Goal: Task Accomplishment & Management: Manage account settings

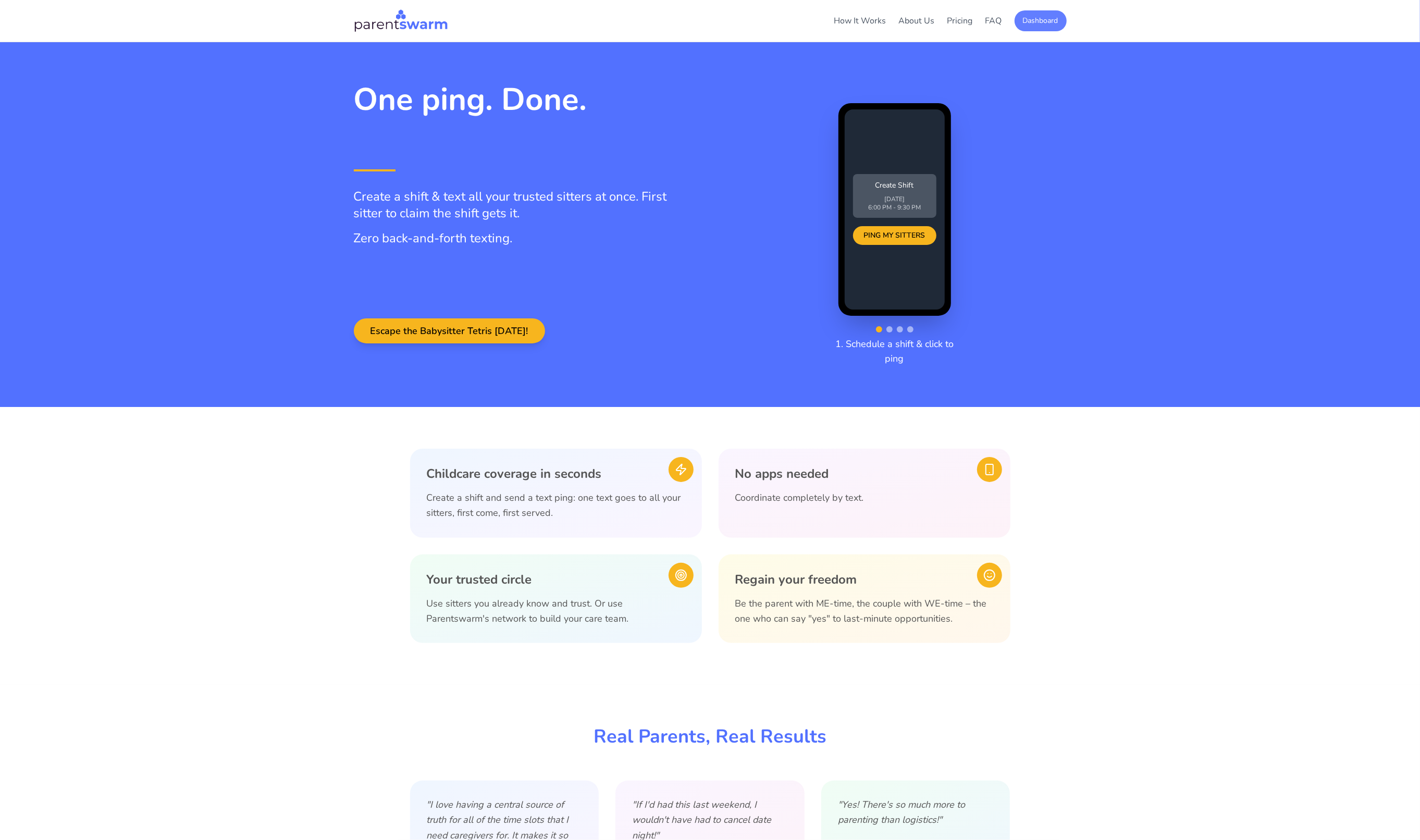
click at [1052, 16] on button "Dashboard" at bounding box center [1041, 20] width 52 height 21
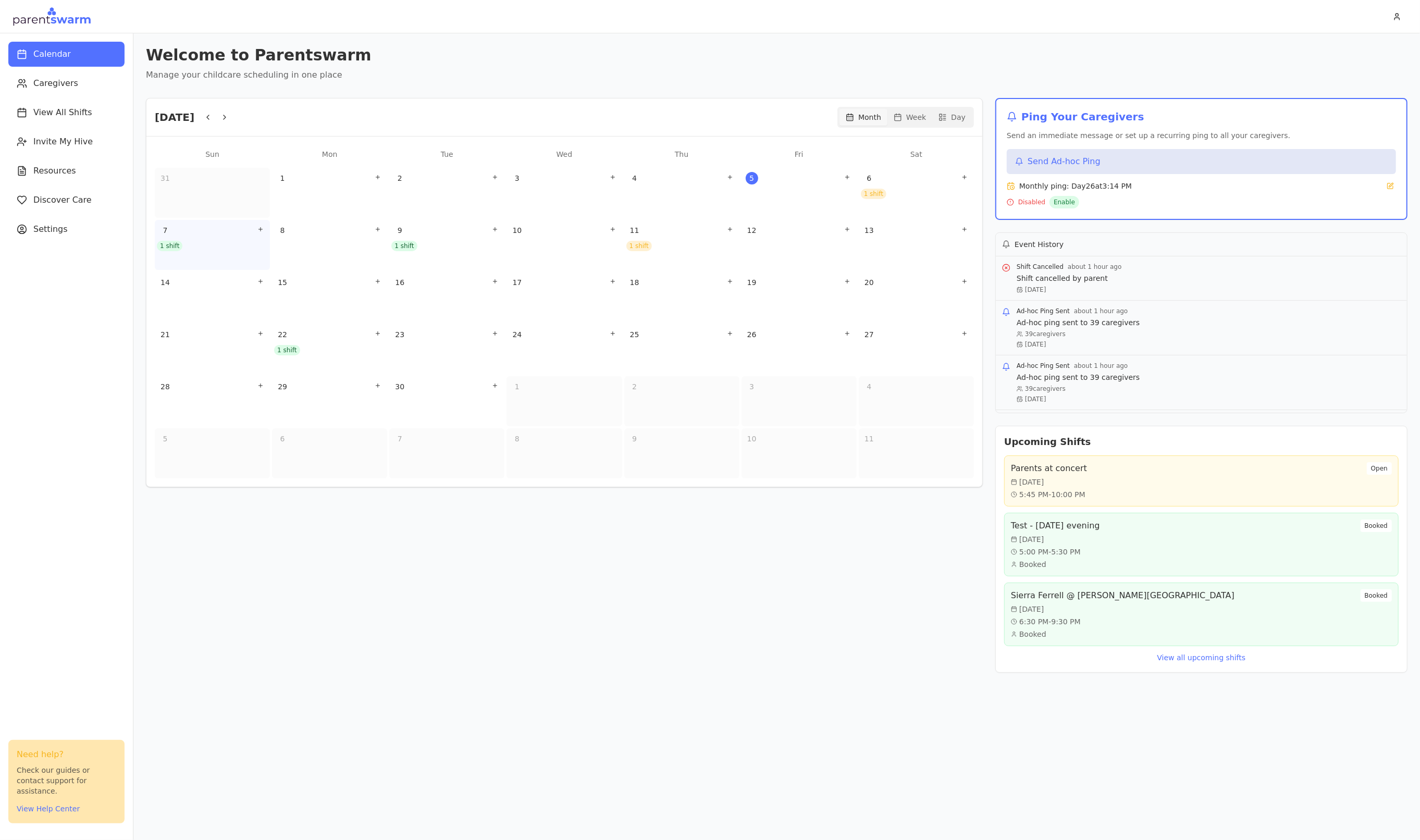
click at [193, 257] on div "7 1 shift" at bounding box center [212, 244] width 115 height 50
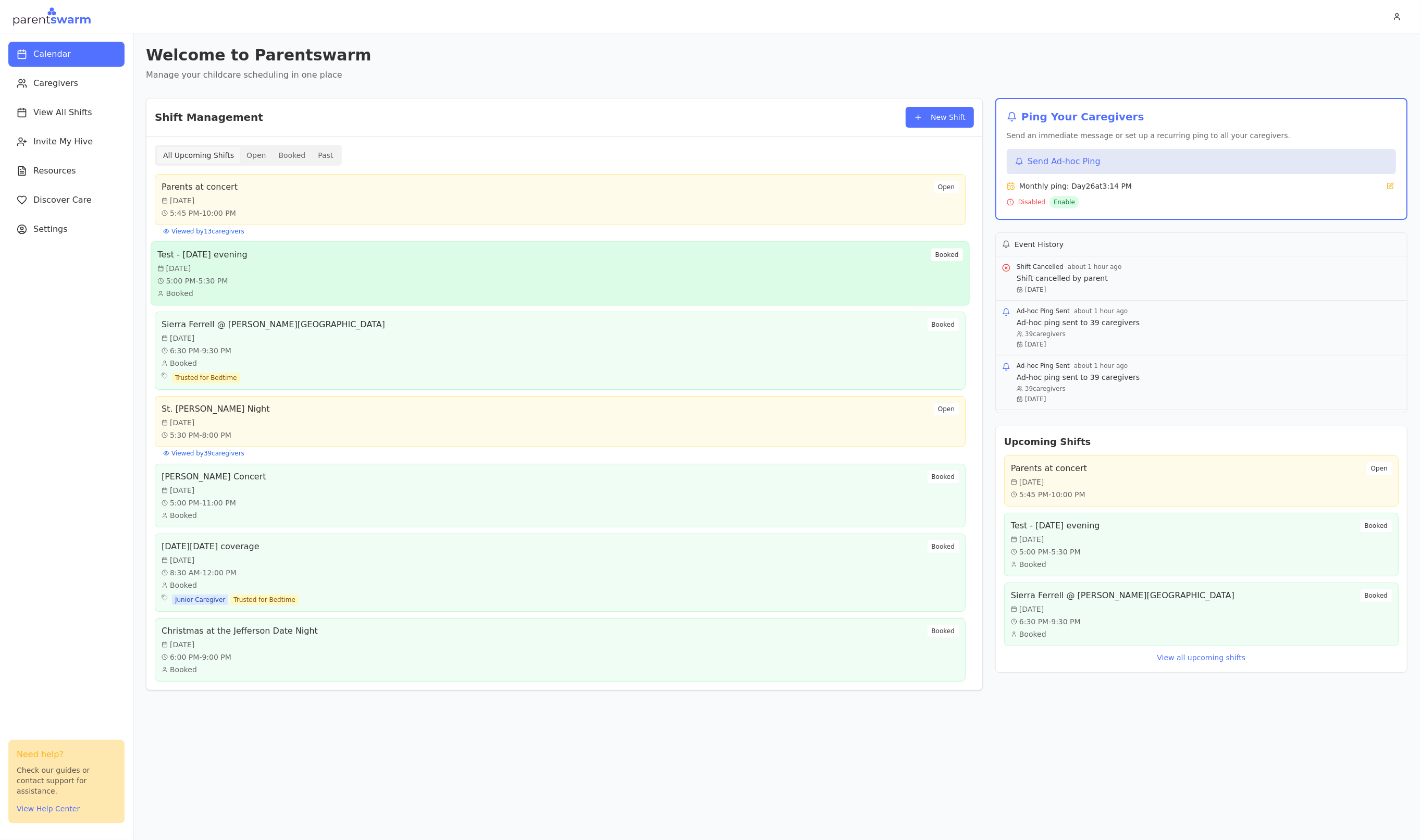
click at [293, 264] on div "Test - Sunday evening Sun, Sep 7 5:00 PM - 5:30 PM Booked Booked" at bounding box center [560, 273] width 805 height 51
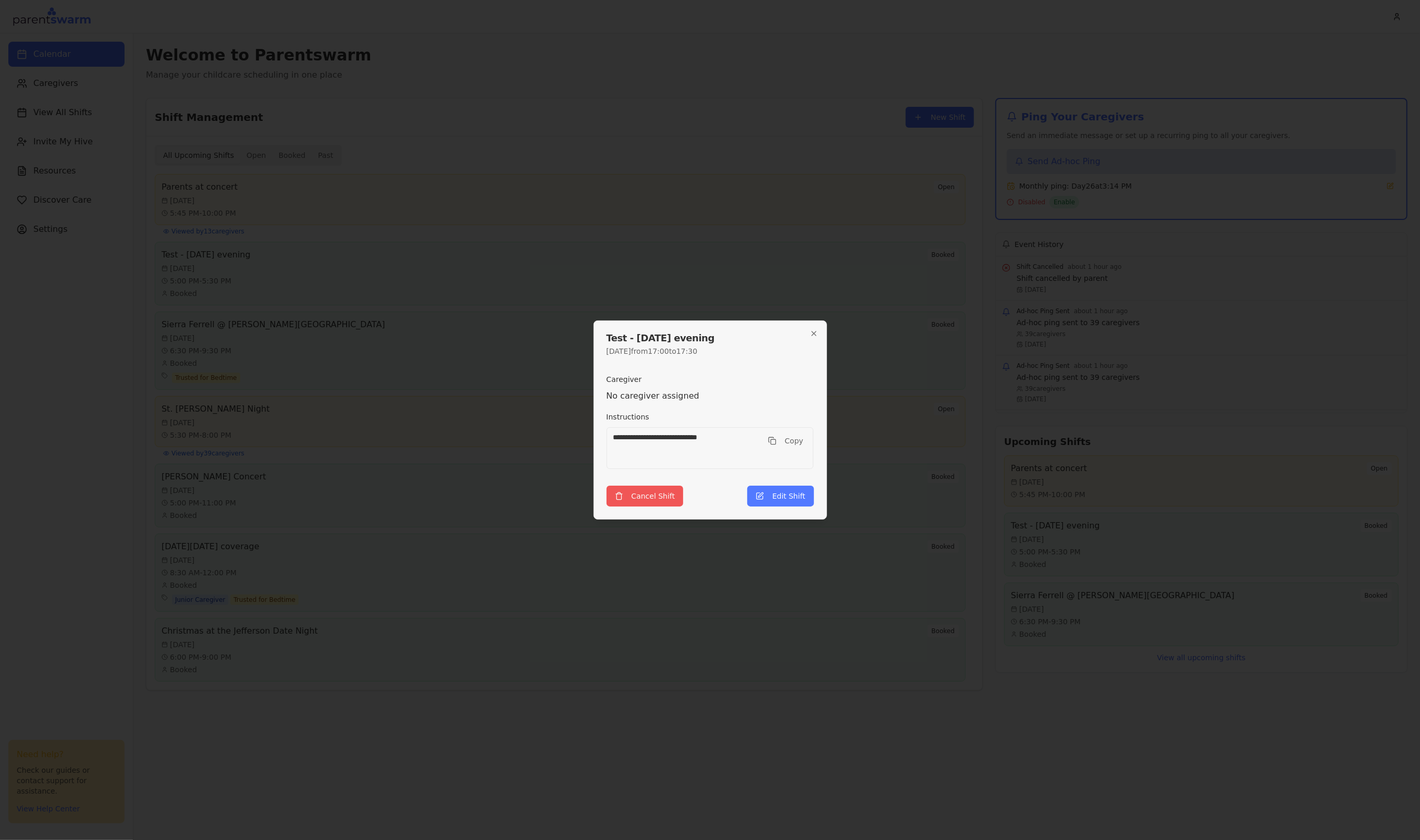
click at [666, 499] on button "Cancel Shift" at bounding box center [645, 496] width 77 height 21
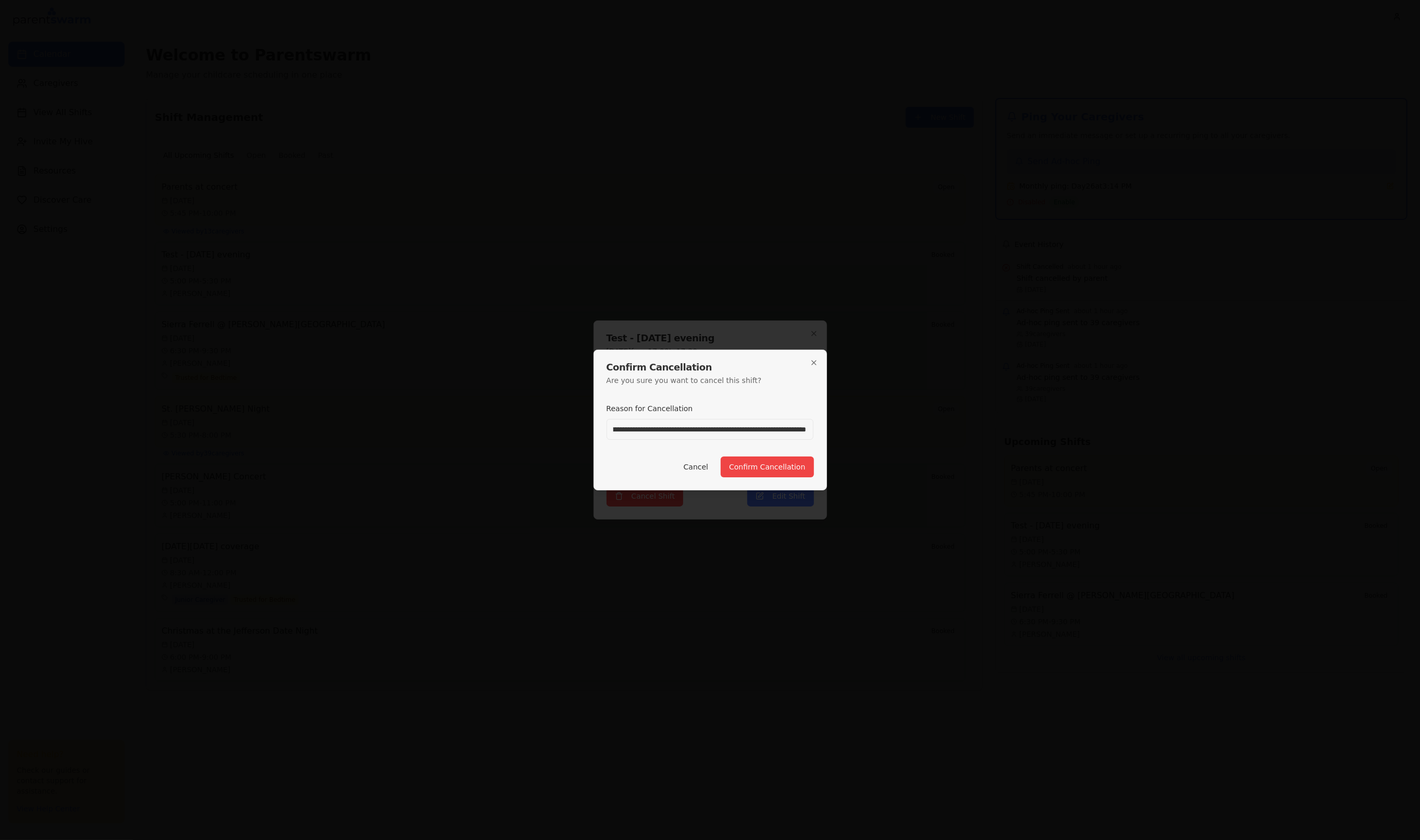
scroll to position [0, 63]
type input "**********"
click at [762, 469] on button "Confirm Cancellation" at bounding box center [766, 467] width 93 height 21
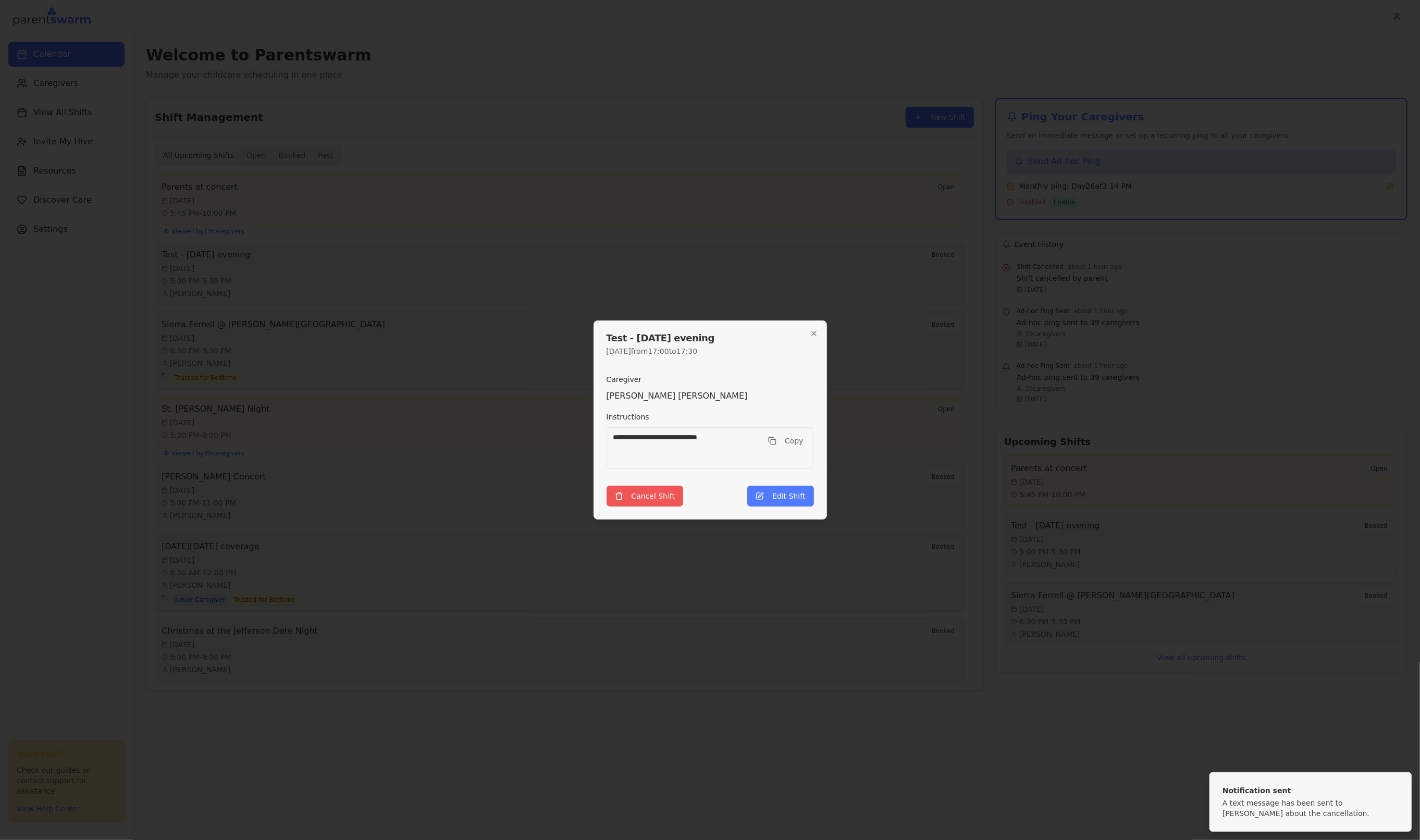
click at [677, 500] on button "Cancel Shift" at bounding box center [645, 496] width 77 height 21
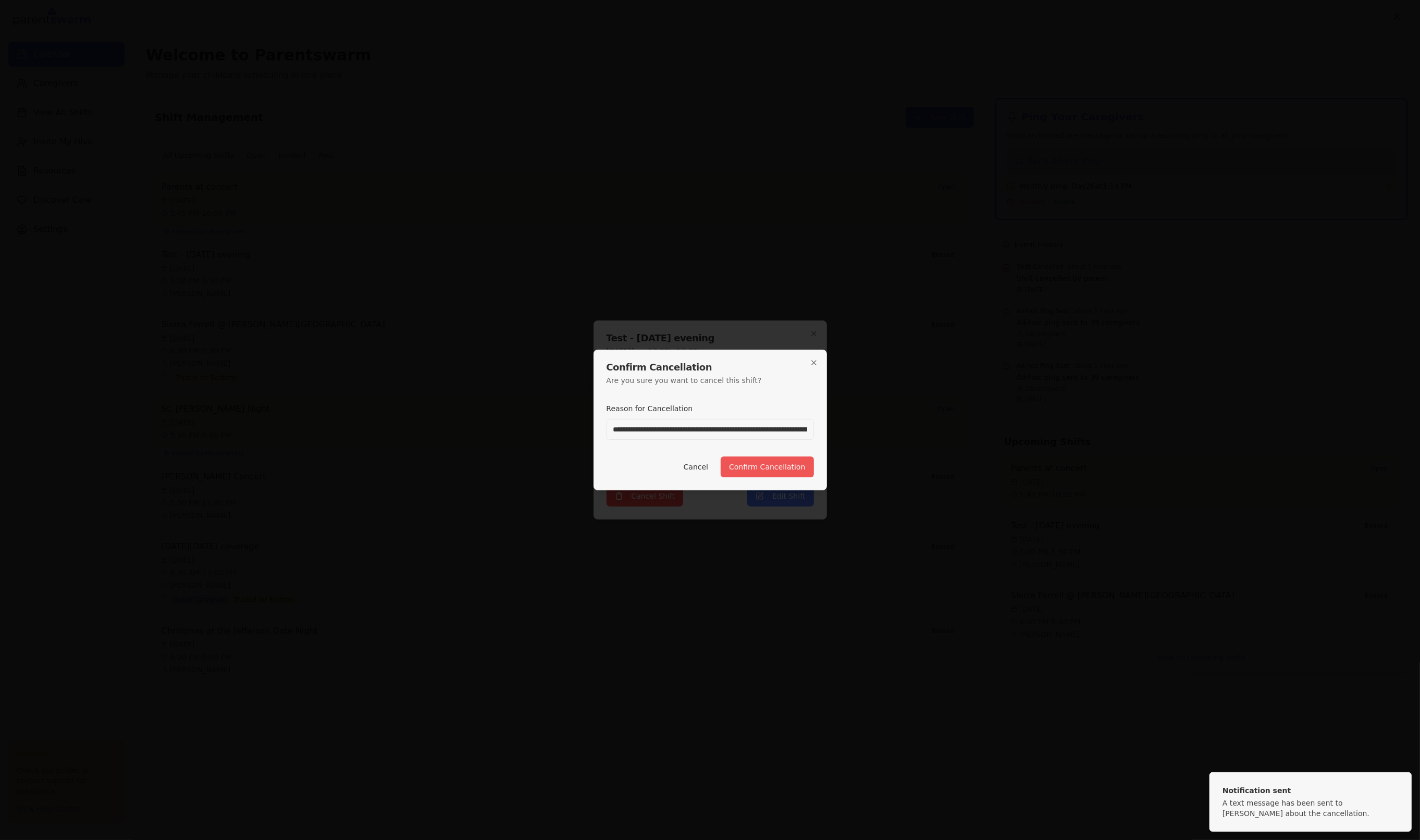
click at [763, 466] on button "Confirm Cancellation" at bounding box center [766, 467] width 93 height 21
